Goal: Transaction & Acquisition: Download file/media

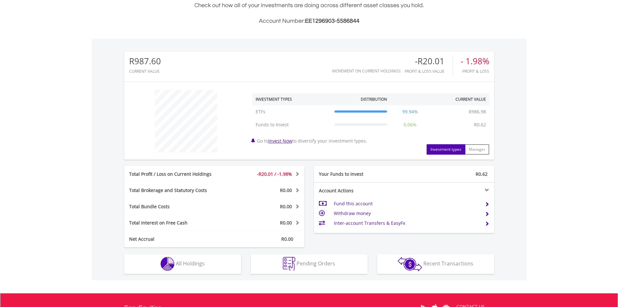
scroll to position [32, 0]
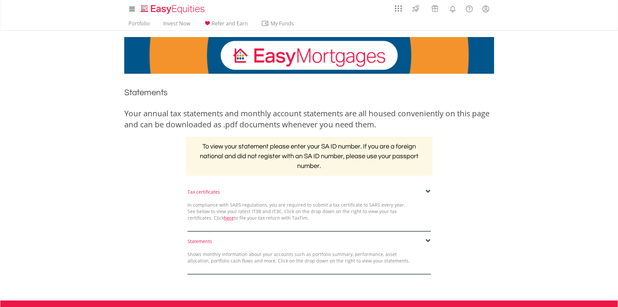
click at [428, 241] on span at bounding box center [428, 240] width 5 height 5
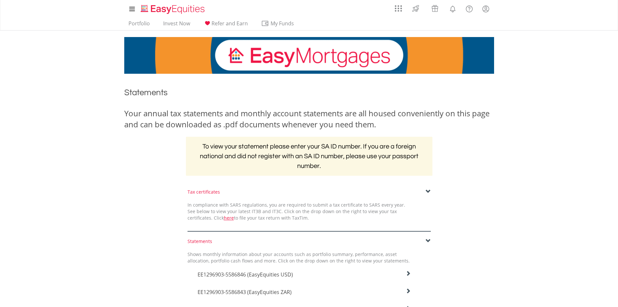
scroll to position [130, 0]
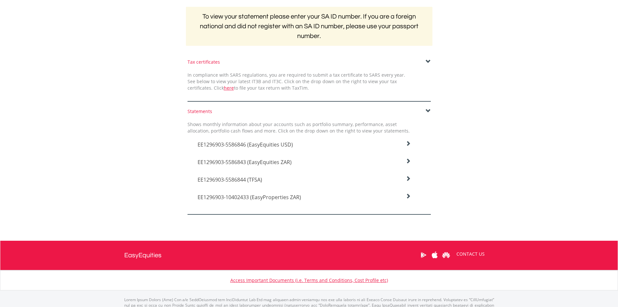
click at [339, 141] on h4 "EE1296903-5586846 (EasyEquities USD)" at bounding box center [305, 145] width 214 height 8
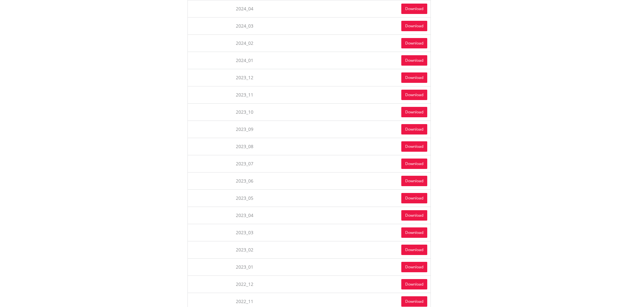
scroll to position [681, 0]
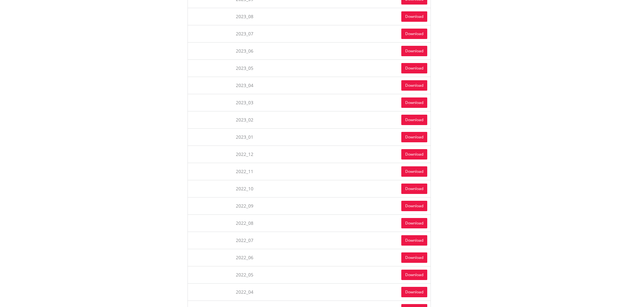
click at [412, 241] on link "Download" at bounding box center [414, 240] width 26 height 10
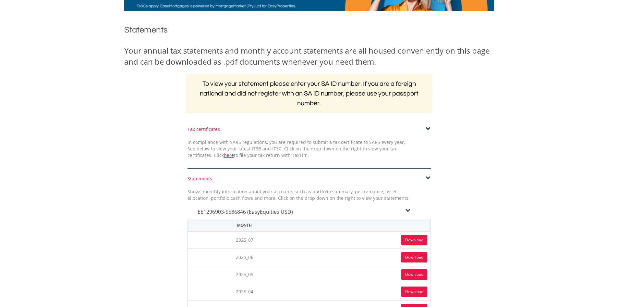
scroll to position [0, 0]
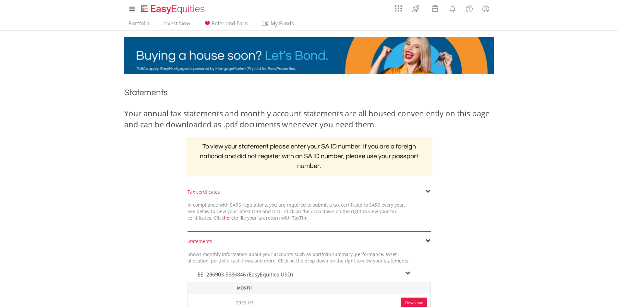
click at [136, 138] on div "Your annual tax statements and monthly account statements are all housed conven…" at bounding box center [309, 145] width 380 height 74
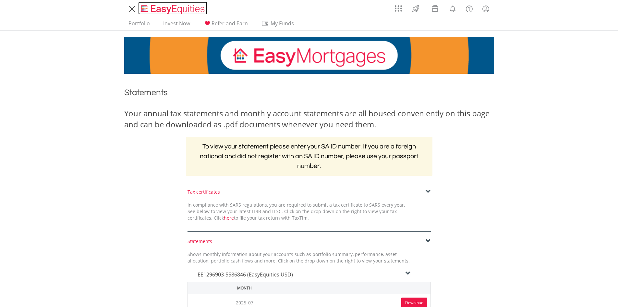
drag, startPoint x: 184, startPoint y: 7, endPoint x: 209, endPoint y: 12, distance: 25.7
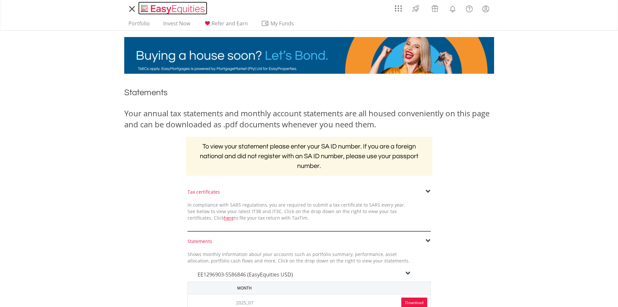
click at [184, 7] on img "Home page" at bounding box center [174, 9] width 68 height 11
